Goal: Information Seeking & Learning: Learn about a topic

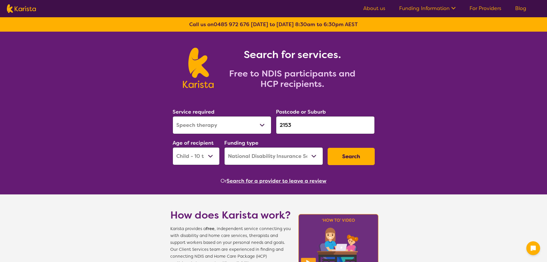
select select "Speech therapy"
select select "CH"
select select "NDIS"
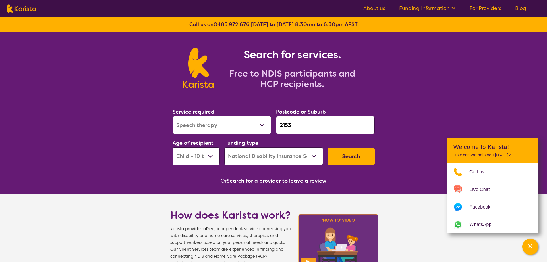
drag, startPoint x: 290, startPoint y: 126, endPoint x: 274, endPoint y: 125, distance: 16.1
click at [274, 125] on div "Postcode or Suburb 2153" at bounding box center [325, 120] width 103 height 31
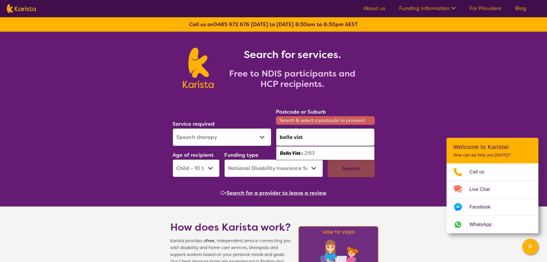
click at [321, 146] on ul "Bella Vist a 2153" at bounding box center [325, 153] width 99 height 14
click at [317, 150] on div "Bella Vist a 2153" at bounding box center [325, 153] width 93 height 11
type input "2153"
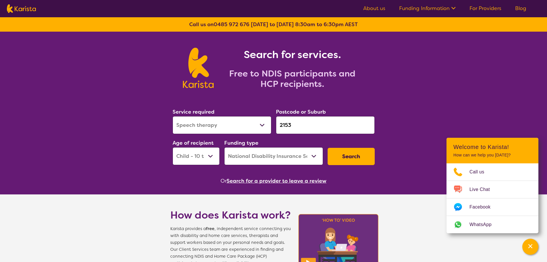
click at [338, 157] on button "Search" at bounding box center [351, 156] width 47 height 17
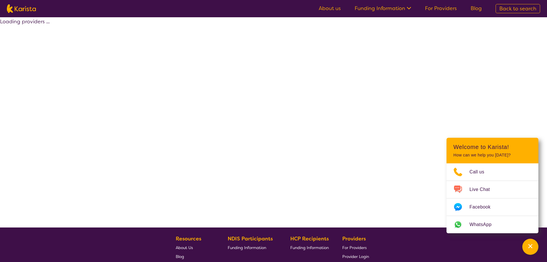
select select "by_score"
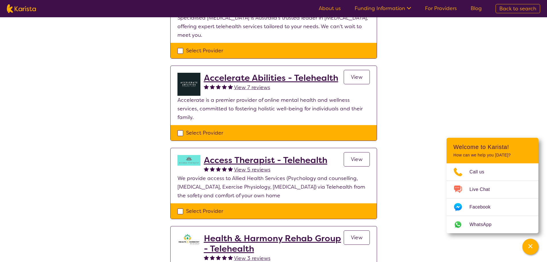
scroll to position [172, 0]
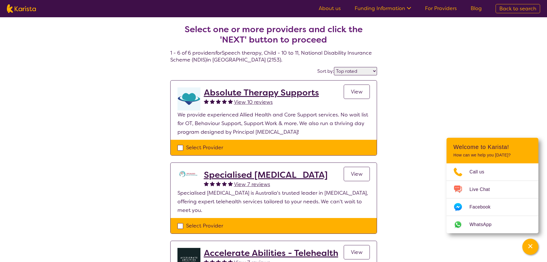
select select "Speech therapy"
select select "CH"
select select "NDIS"
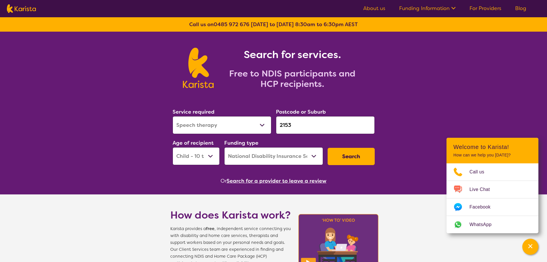
click at [237, 122] on select "Allied Health Assistant Assessment ([MEDICAL_DATA] or [MEDICAL_DATA]) Behaviour…" at bounding box center [222, 125] width 99 height 18
select select "Behaviour support"
click at [173, 116] on select "Allied Health Assistant Assessment ([MEDICAL_DATA] or [MEDICAL_DATA]) Behaviour…" at bounding box center [222, 125] width 99 height 18
drag, startPoint x: 307, startPoint y: 125, endPoint x: 266, endPoint y: 121, distance: 41.6
click at [266, 122] on div "Service required Allied Health Assistant Assessment ([MEDICAL_DATA] or [MEDICAL…" at bounding box center [273, 136] width 207 height 62
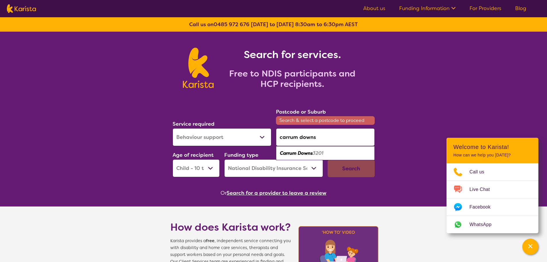
click at [322, 158] on div "Carrum Downs 3201" at bounding box center [325, 153] width 93 height 11
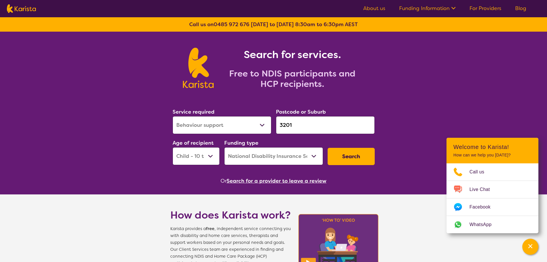
click at [314, 127] on input "3201" at bounding box center [325, 125] width 99 height 18
click at [308, 127] on input "3201" at bounding box center [325, 125] width 99 height 18
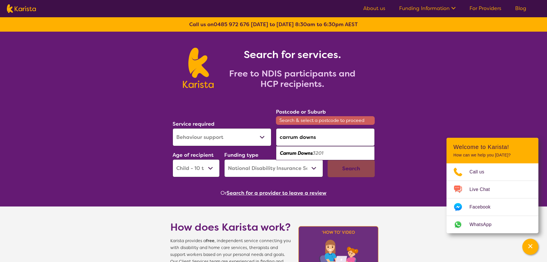
click at [323, 154] on em "3201" at bounding box center [318, 153] width 11 height 6
type input "3201"
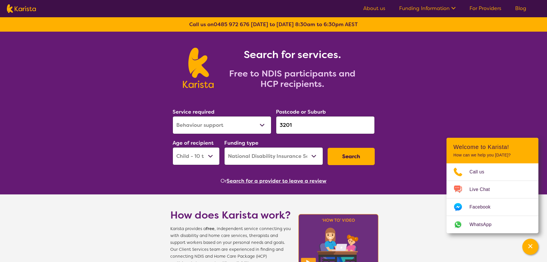
click at [339, 150] on button "Search" at bounding box center [351, 156] width 47 height 17
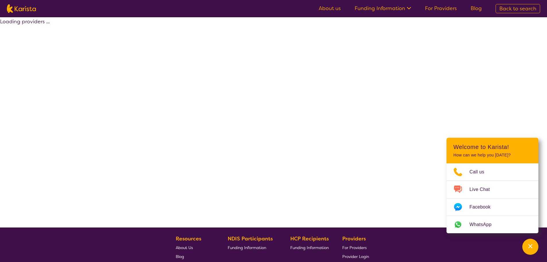
select select "by_score"
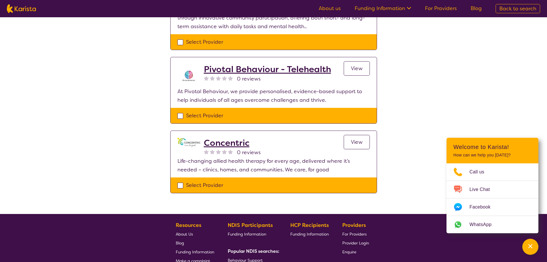
scroll to position [344, 0]
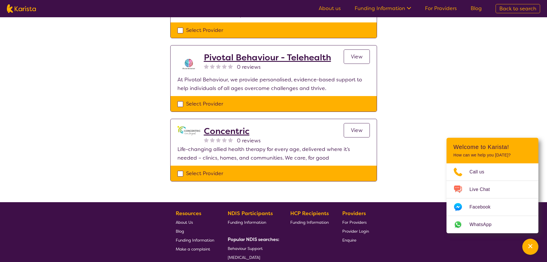
select select "Behaviour support"
select select "CH"
select select "NDIS"
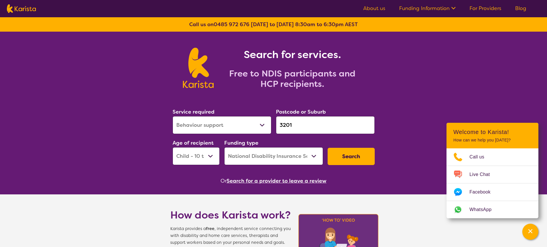
click at [346, 157] on button "Search" at bounding box center [351, 156] width 47 height 17
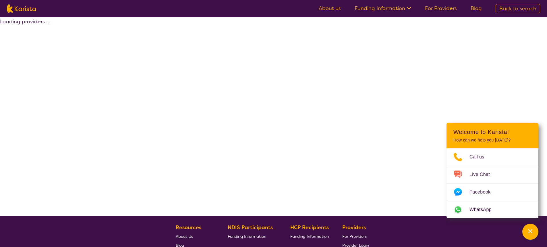
select select "by_score"
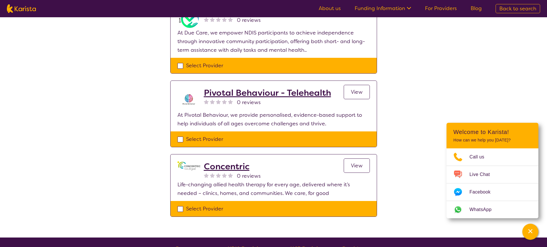
scroll to position [316, 0]
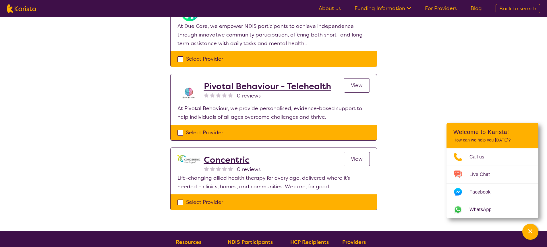
select select "Behaviour support"
select select "CH"
select select "NDIS"
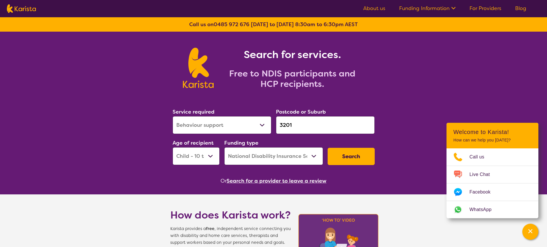
click at [239, 126] on select "Allied Health Assistant Assessment ([MEDICAL_DATA] or [MEDICAL_DATA]) Behaviour…" at bounding box center [222, 125] width 99 height 18
select select "Speech therapy"
click at [173, 116] on select "Allied Health Assistant Assessment ([MEDICAL_DATA] or [MEDICAL_DATA]) Behaviour…" at bounding box center [222, 125] width 99 height 18
click at [313, 124] on input "3201" at bounding box center [325, 125] width 99 height 18
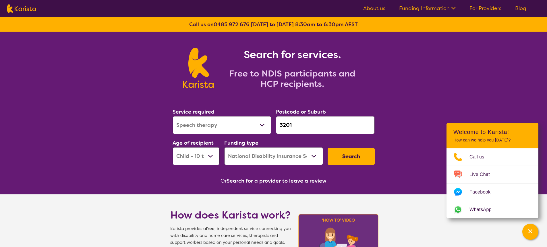
click at [313, 124] on input "3201" at bounding box center [325, 125] width 99 height 18
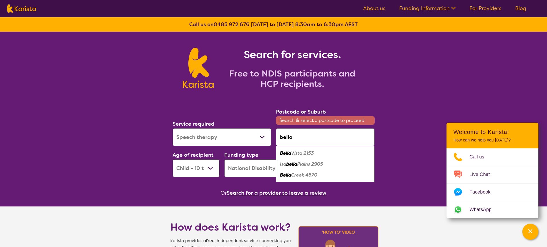
click at [304, 150] on em "Vista 2153" at bounding box center [302, 153] width 23 height 6
type input "2153"
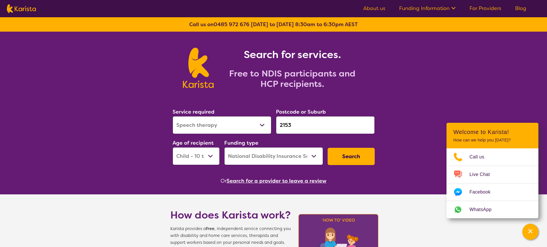
click at [356, 156] on button "Search" at bounding box center [351, 156] width 47 height 17
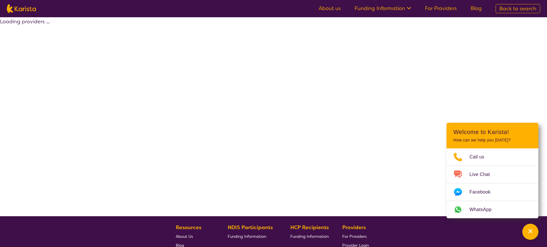
select select "by_score"
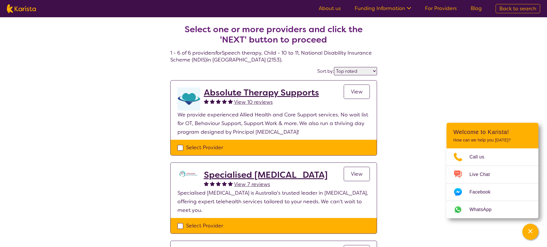
select select "Speech therapy"
select select "CH"
select select "NDIS"
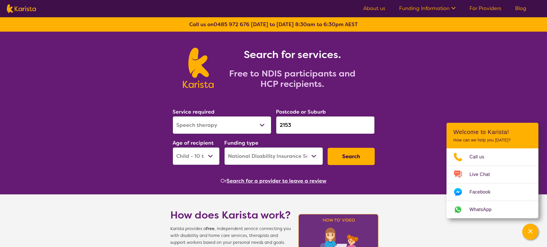
click at [225, 112] on div "Service required Allied Health Assistant Assessment ([MEDICAL_DATA] or [MEDICAL…" at bounding box center [222, 120] width 99 height 26
click at [229, 124] on select "Allied Health Assistant Assessment ([MEDICAL_DATA] or [MEDICAL_DATA]) Behaviour…" at bounding box center [222, 125] width 99 height 18
select select "[MEDICAL_DATA]"
click at [173, 116] on select "Allied Health Assistant Assessment ([MEDICAL_DATA] or [MEDICAL_DATA]) Behaviour…" at bounding box center [222, 125] width 99 height 18
click at [292, 154] on select "Home Care Package (HCP) National Disability Insurance Scheme (NDIS) I don't know" at bounding box center [273, 156] width 99 height 18
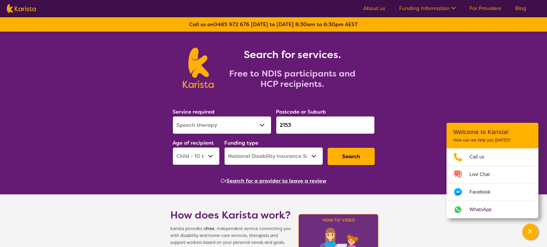
select select "HCP"
click at [224, 147] on select "Home Care Package (HCP) National Disability Insurance Scheme (NDIS) I don't know" at bounding box center [273, 156] width 99 height 18
click at [300, 127] on input "2153" at bounding box center [325, 125] width 99 height 18
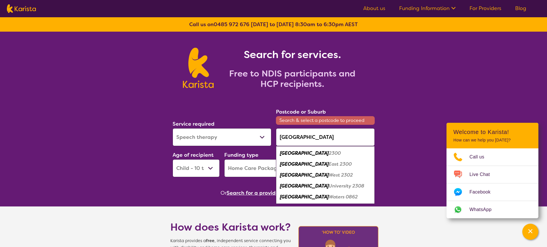
click at [329, 152] on em "2300" at bounding box center [335, 153] width 12 height 6
type input "2300"
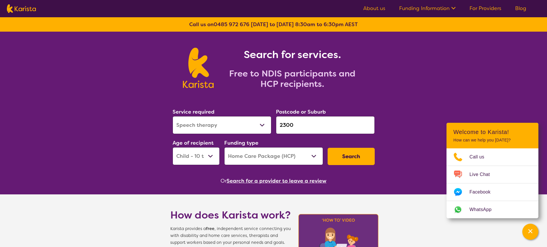
click at [358, 158] on button "Search" at bounding box center [351, 156] width 47 height 17
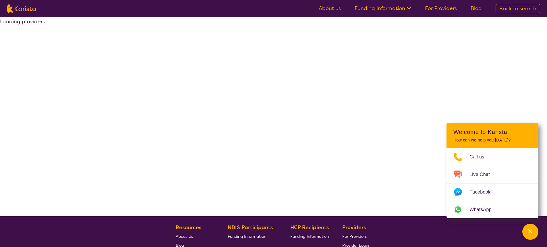
select select "HCP"
select select "[MEDICAL_DATA]"
select select "CH"
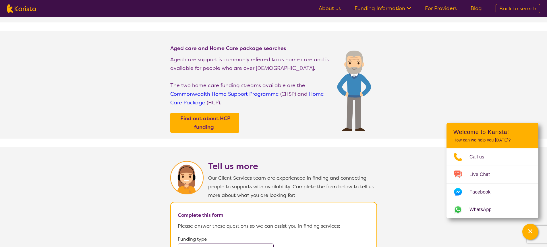
scroll to position [230, 0]
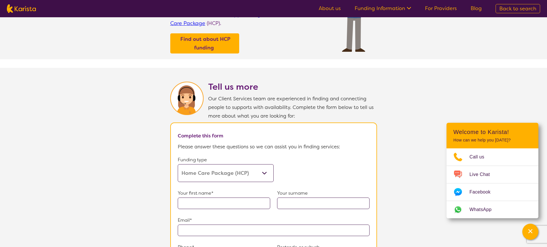
select select "[MEDICAL_DATA]"
select select "CH"
select select "HCP"
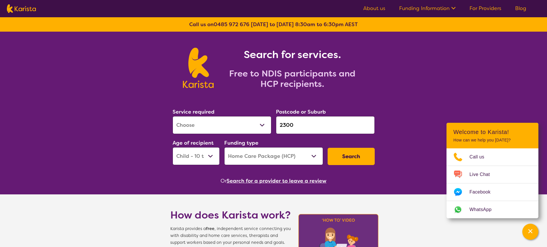
click at [227, 117] on select "Allied Health Assistant Assessment ([MEDICAL_DATA] or [MEDICAL_DATA]) Behaviour…" at bounding box center [222, 125] width 99 height 18
select select "Physiotherapy"
click at [173, 116] on select "Allied Health Assistant Assessment ([MEDICAL_DATA] or [MEDICAL_DATA]) Behaviour…" at bounding box center [222, 125] width 99 height 18
click at [357, 156] on button "Search" at bounding box center [351, 156] width 47 height 17
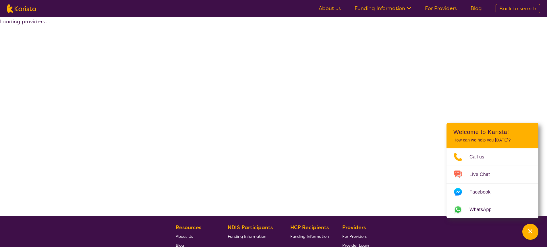
select select "HCP"
select select "Physiotherapy"
select select "CH"
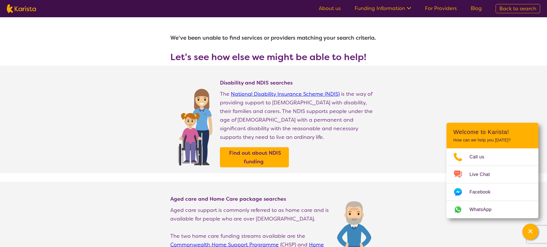
select select "Physiotherapy"
select select "CH"
select select "HCP"
